Goal: Information Seeking & Learning: Learn about a topic

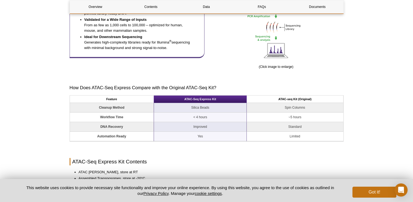
scroll to position [361, 0]
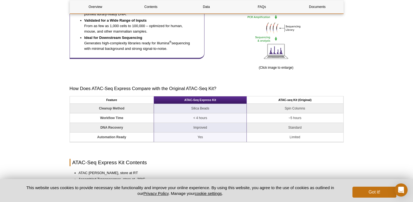
drag, startPoint x: 417, startPoint y: 84, endPoint x: 416, endPoint y: 66, distance: 18.1
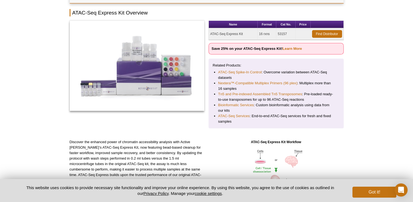
scroll to position [0, 0]
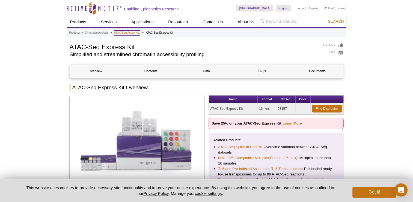
click at [135, 33] on link "ATAC-Seq Assay Kits" at bounding box center [127, 32] width 26 height 5
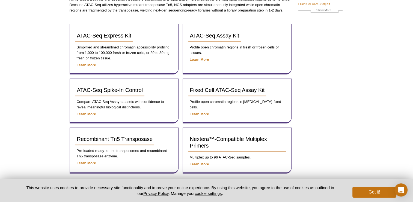
scroll to position [67, 0]
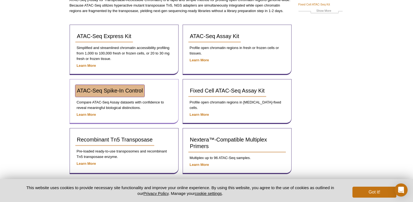
click at [113, 90] on span "ATAC-Seq Spike-In Control" at bounding box center [110, 90] width 66 height 6
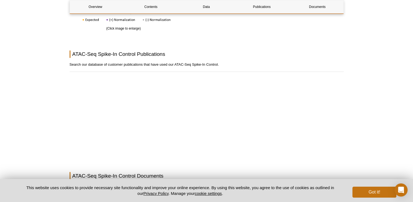
scroll to position [930, 0]
